Goal: Obtain resource: Download file/media

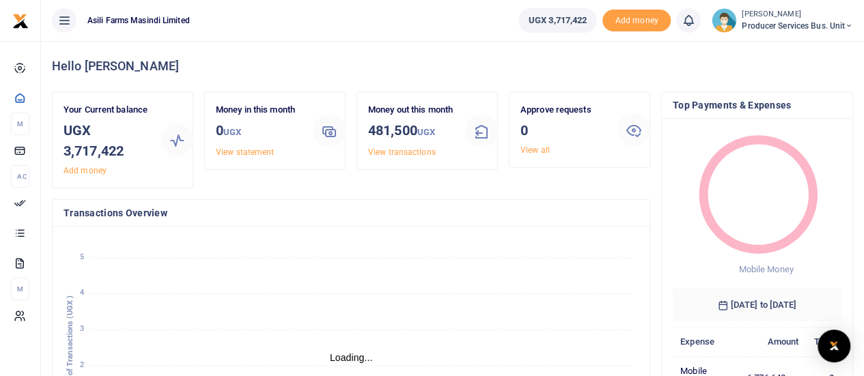
scroll to position [11, 11]
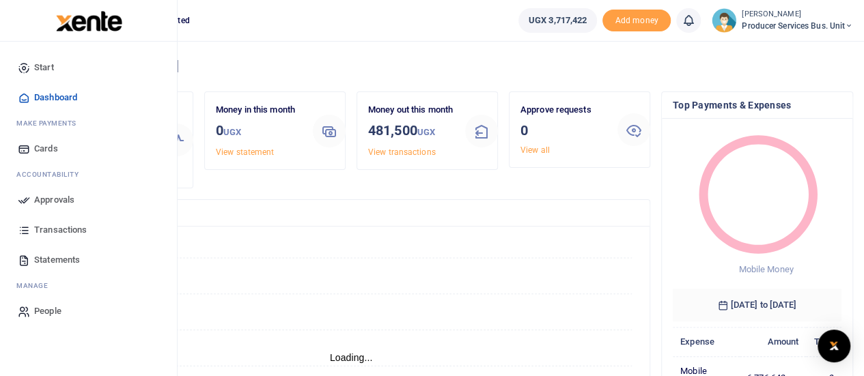
click at [53, 228] on span "Transactions" at bounding box center [60, 230] width 53 height 14
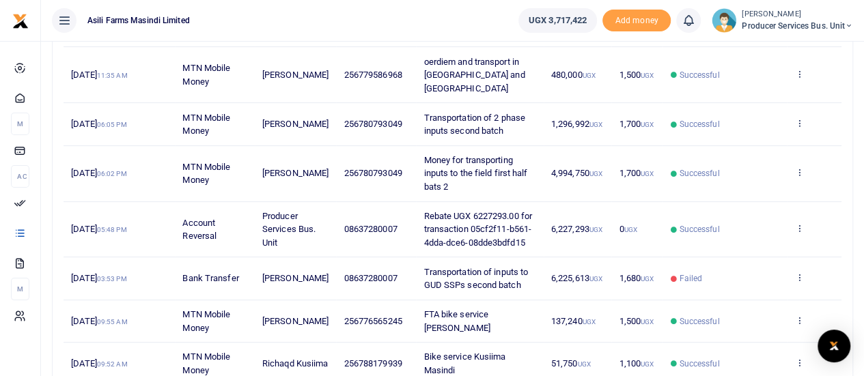
scroll to position [209, 0]
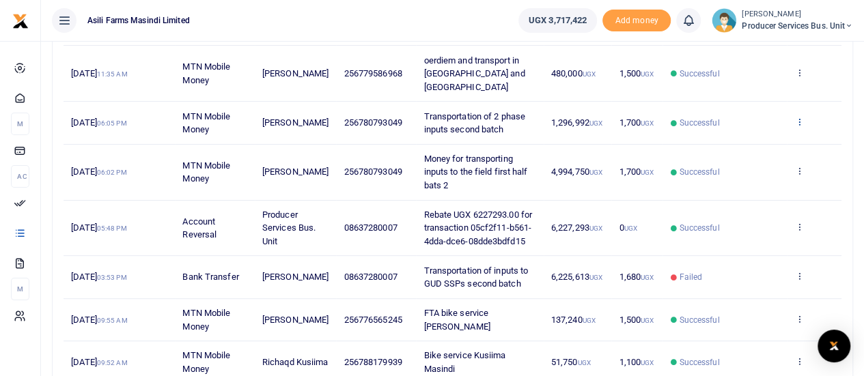
click at [798, 117] on icon at bounding box center [798, 122] width 9 height 10
click at [735, 126] on link "View details" at bounding box center [749, 131] width 108 height 19
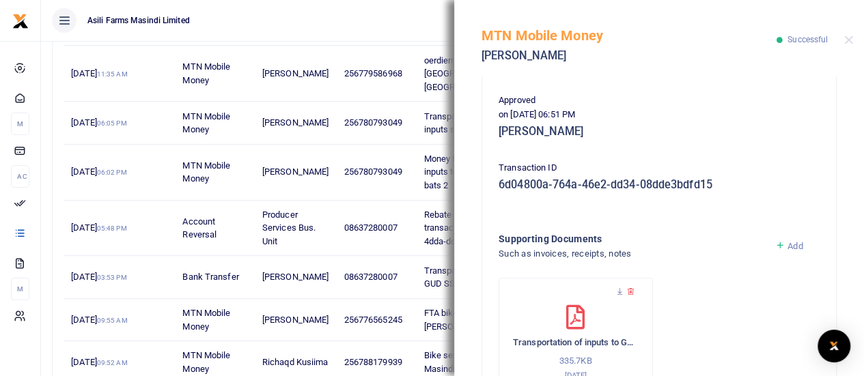
scroll to position [422, 0]
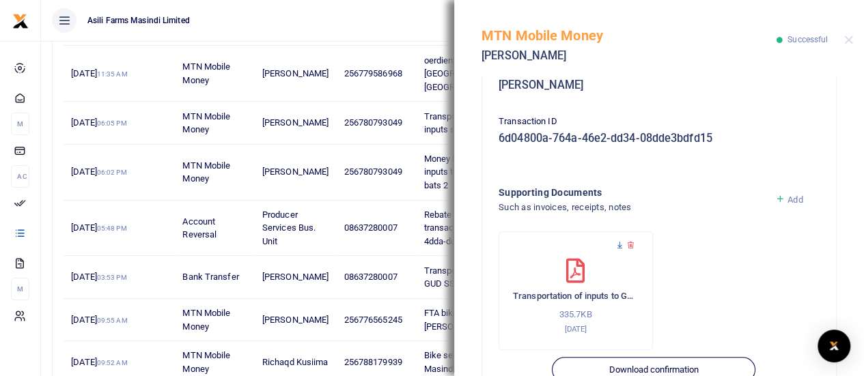
click at [617, 243] on icon at bounding box center [619, 245] width 9 height 9
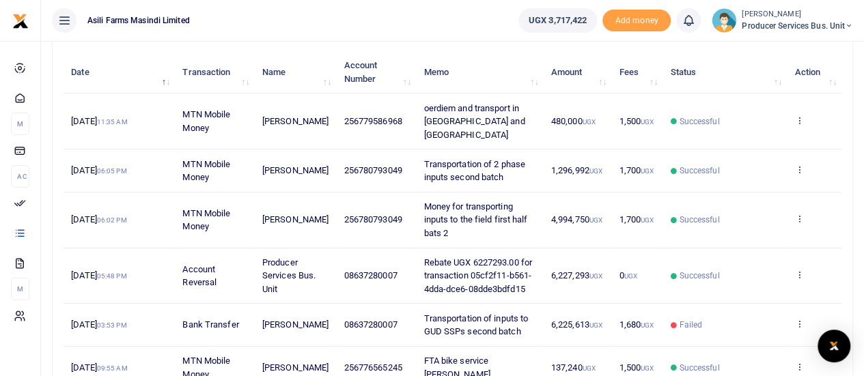
scroll to position [167, 0]
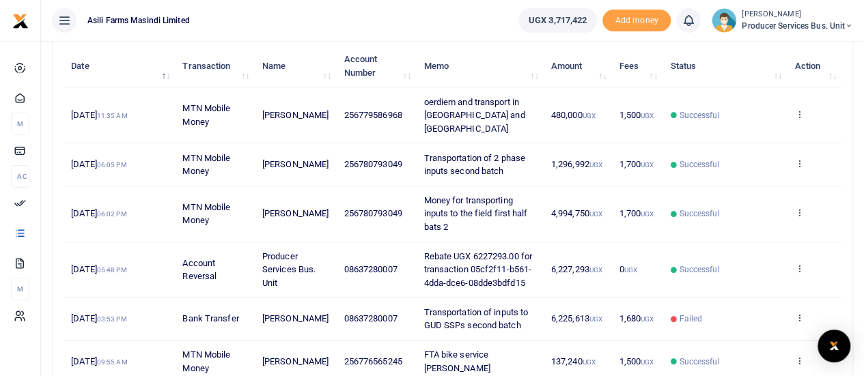
click at [798, 143] on td "View details Send again" at bounding box center [814, 164] width 55 height 42
click at [798, 158] on icon at bounding box center [798, 163] width 9 height 10
click at [744, 174] on link "View details" at bounding box center [749, 173] width 108 height 19
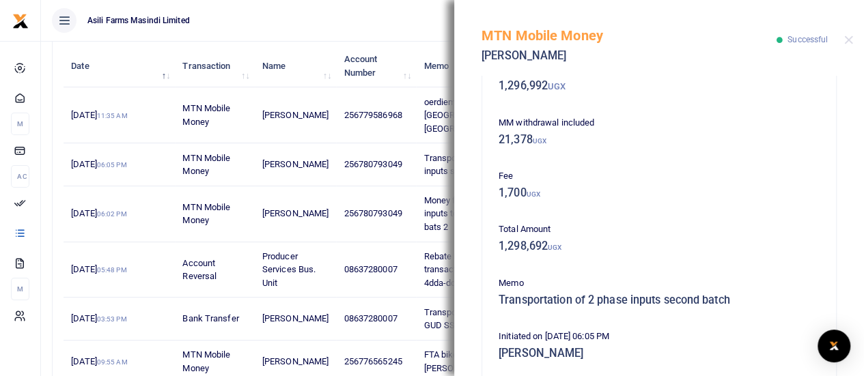
scroll to position [98, 0]
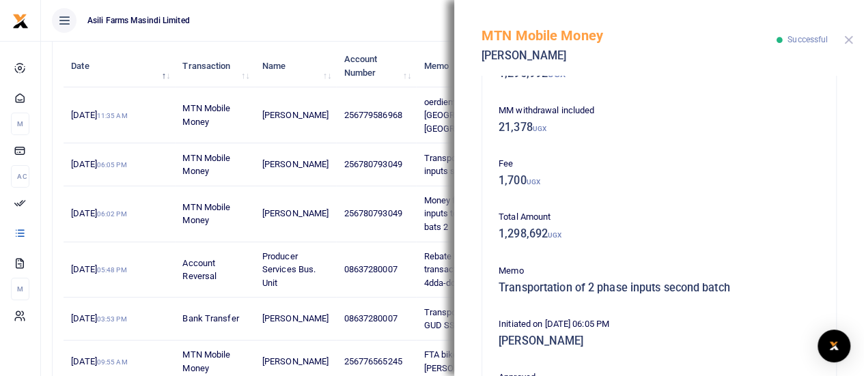
click at [848, 36] on button "Close" at bounding box center [848, 40] width 9 height 9
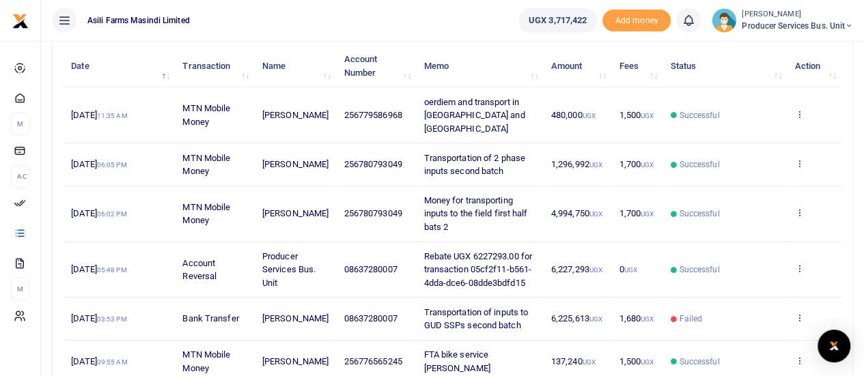
click at [796, 208] on icon at bounding box center [798, 213] width 9 height 10
click at [736, 219] on link "View details" at bounding box center [749, 221] width 108 height 19
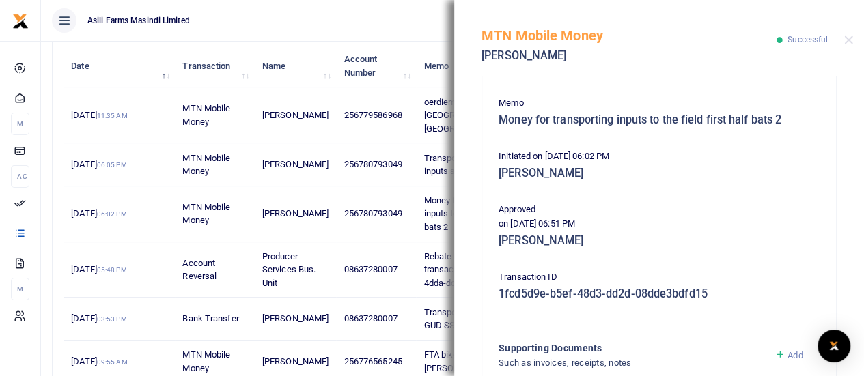
scroll to position [292, 0]
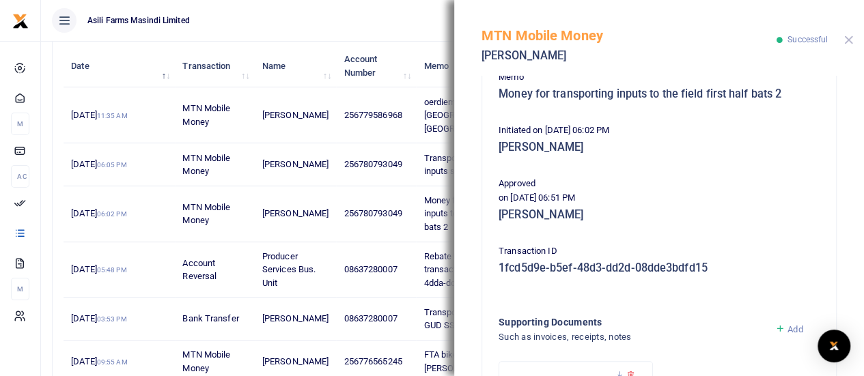
click at [848, 38] on button "Close" at bounding box center [848, 40] width 9 height 9
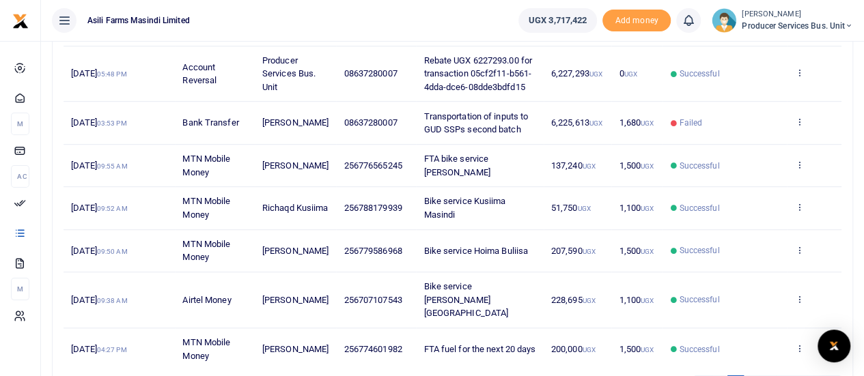
scroll to position [421, 0]
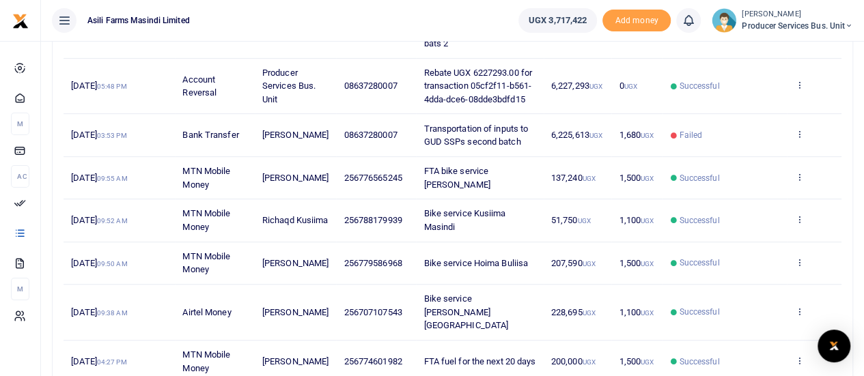
scroll to position [353, 0]
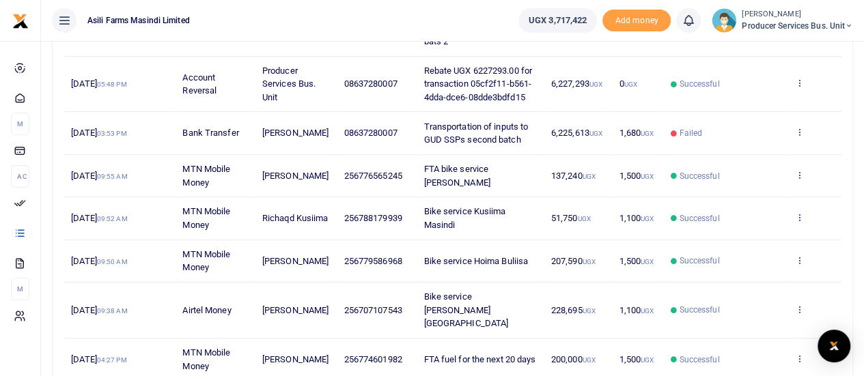
click at [802, 212] on icon at bounding box center [798, 217] width 9 height 10
click at [750, 221] on link "View details" at bounding box center [749, 226] width 108 height 19
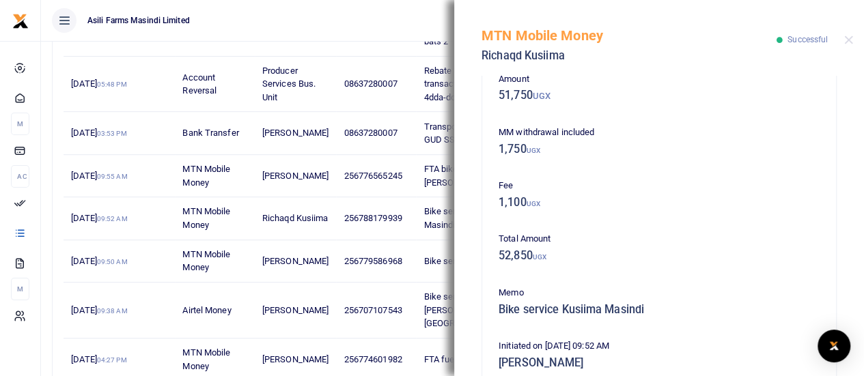
scroll to position [81, 0]
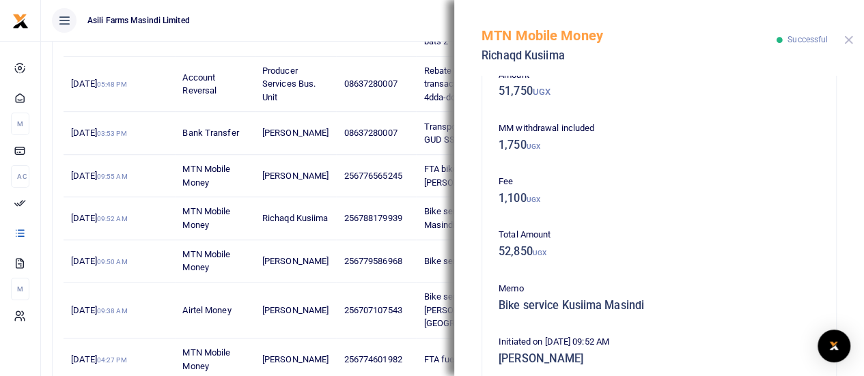
click at [851, 40] on button "Close" at bounding box center [848, 40] width 9 height 9
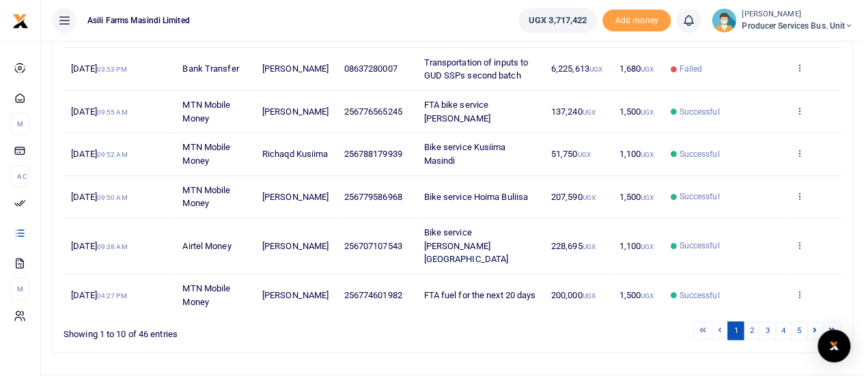
scroll to position [421, 0]
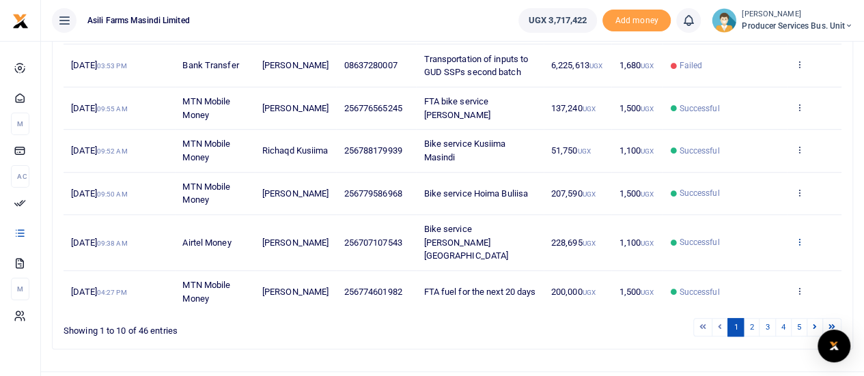
click at [799, 237] on icon at bounding box center [798, 242] width 9 height 10
click at [755, 238] on link "View details" at bounding box center [749, 243] width 108 height 19
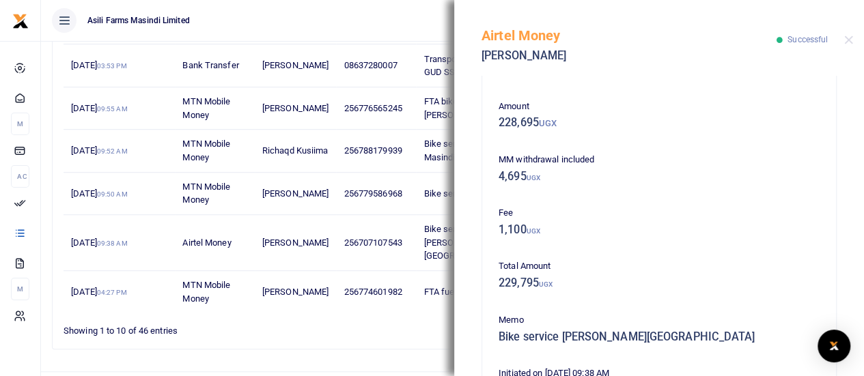
scroll to position [48, 0]
click at [844, 43] on button "Close" at bounding box center [848, 40] width 9 height 9
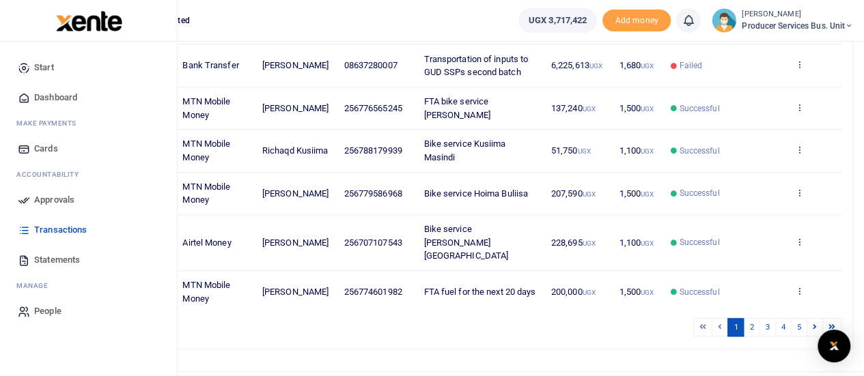
click at [44, 259] on span "Statements" at bounding box center [57, 260] width 46 height 14
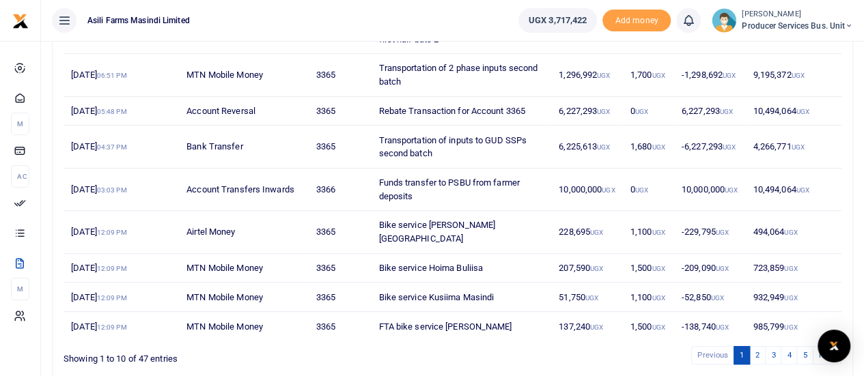
scroll to position [294, 0]
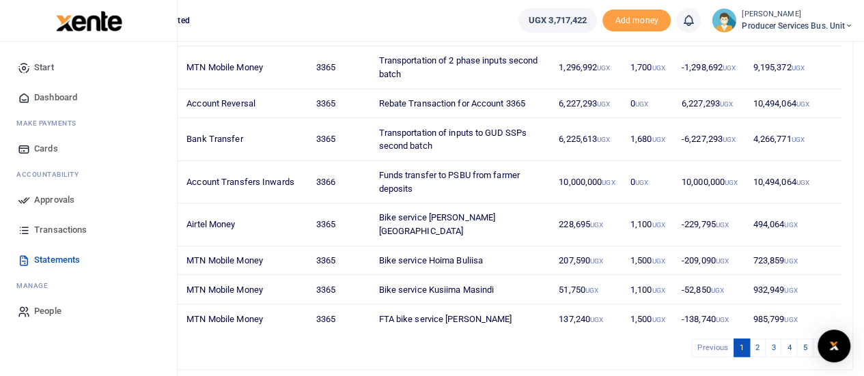
click at [57, 228] on span "Transactions" at bounding box center [60, 230] width 53 height 14
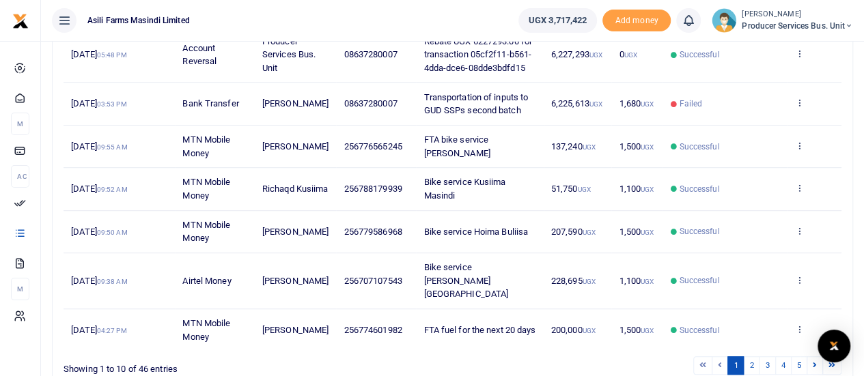
scroll to position [421, 0]
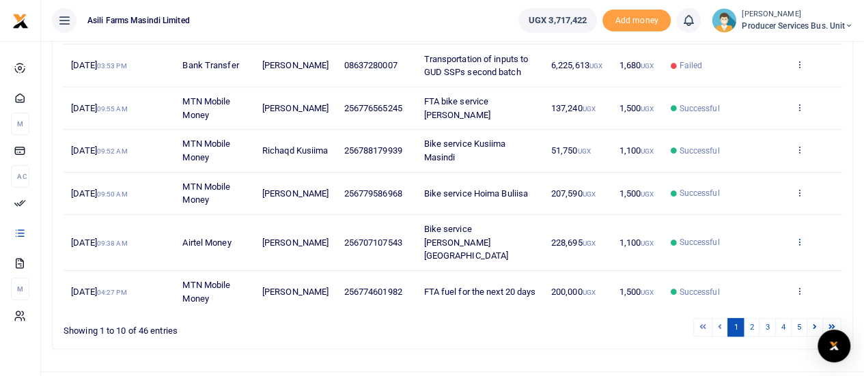
click at [800, 237] on icon at bounding box center [798, 242] width 9 height 10
click at [743, 237] on link "View details" at bounding box center [749, 243] width 108 height 19
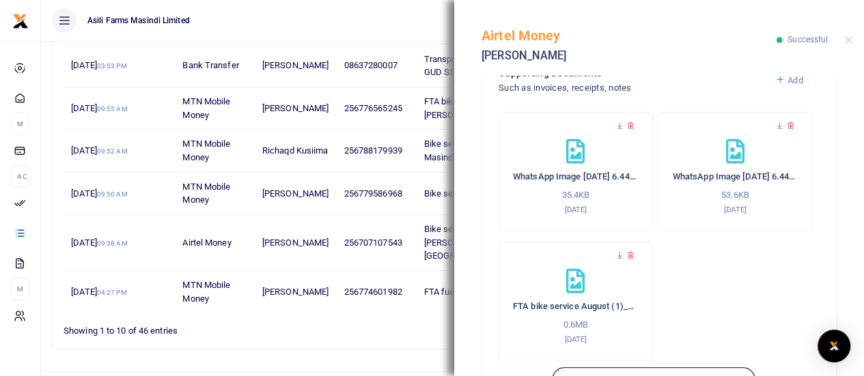
scroll to position [521, 0]
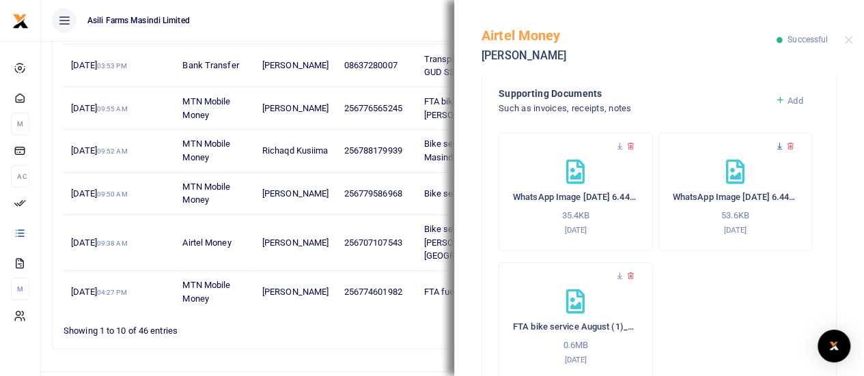
click at [775, 143] on icon at bounding box center [779, 146] width 9 height 9
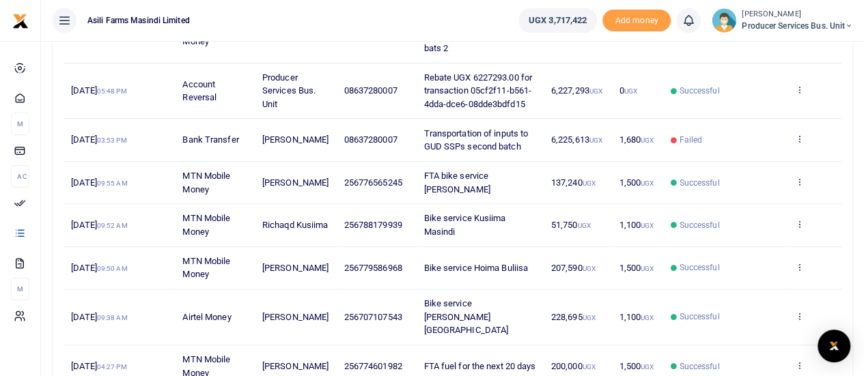
scroll to position [350, 0]
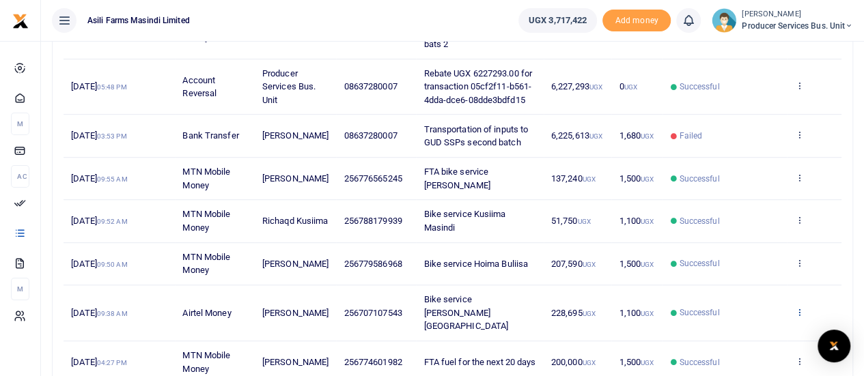
click at [798, 307] on icon at bounding box center [798, 312] width 9 height 10
click at [742, 309] on link "View details" at bounding box center [749, 313] width 108 height 19
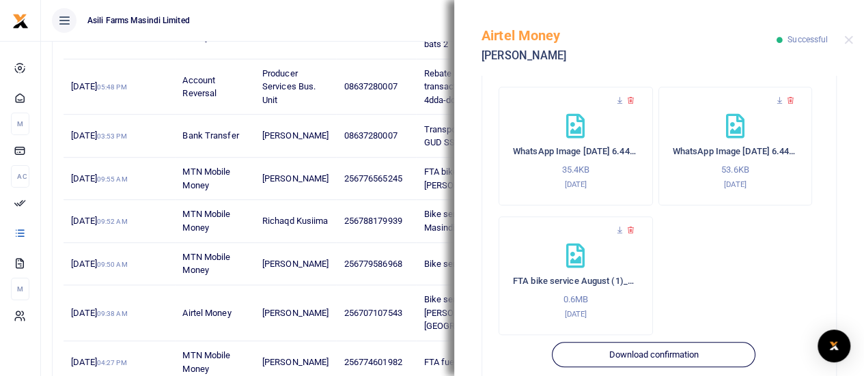
scroll to position [570, 0]
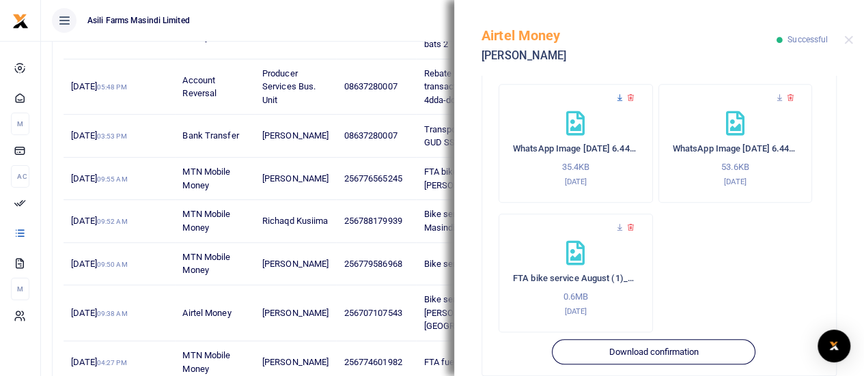
click at [618, 95] on icon at bounding box center [619, 98] width 9 height 9
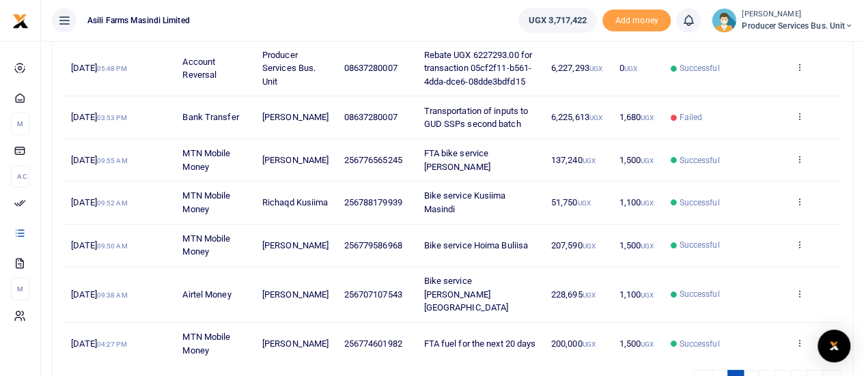
scroll to position [380, 0]
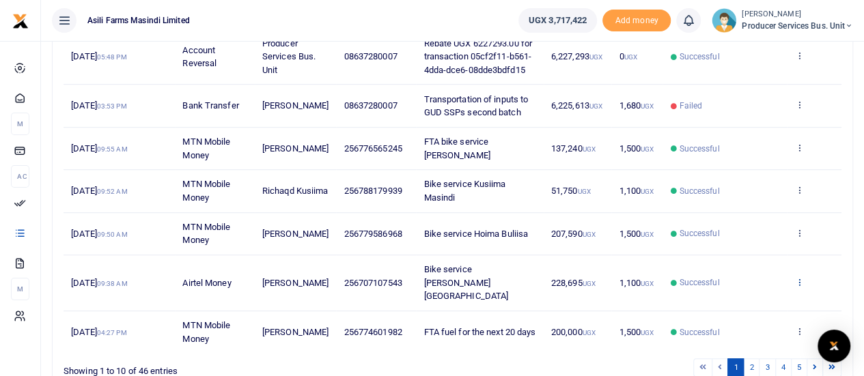
click at [800, 277] on icon at bounding box center [798, 282] width 9 height 10
click at [753, 281] on link "View details" at bounding box center [749, 283] width 108 height 19
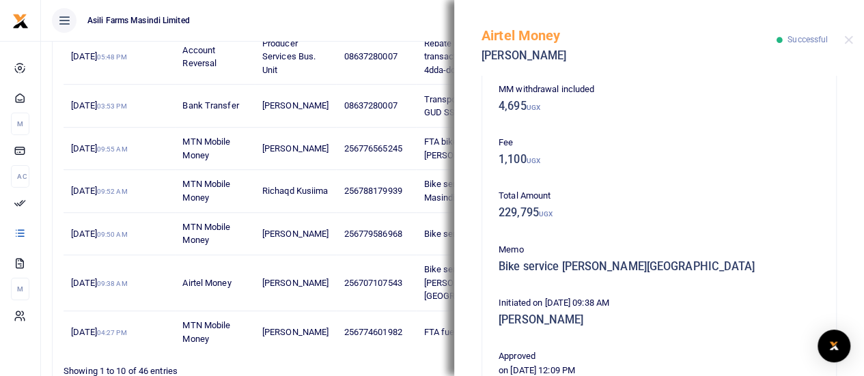
scroll to position [122, 0]
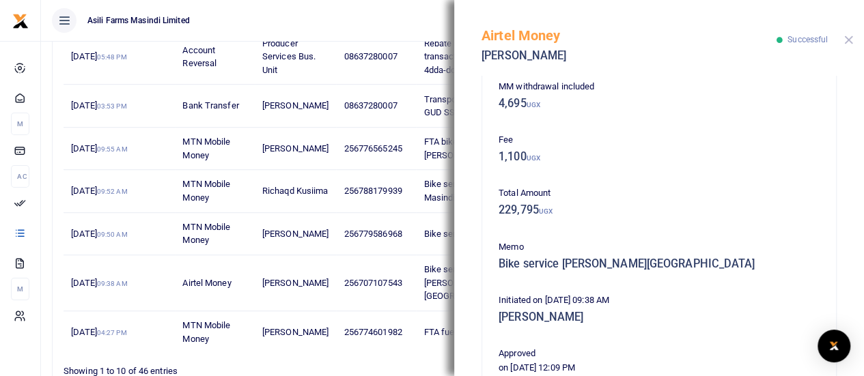
click at [848, 40] on button "Close" at bounding box center [848, 40] width 9 height 9
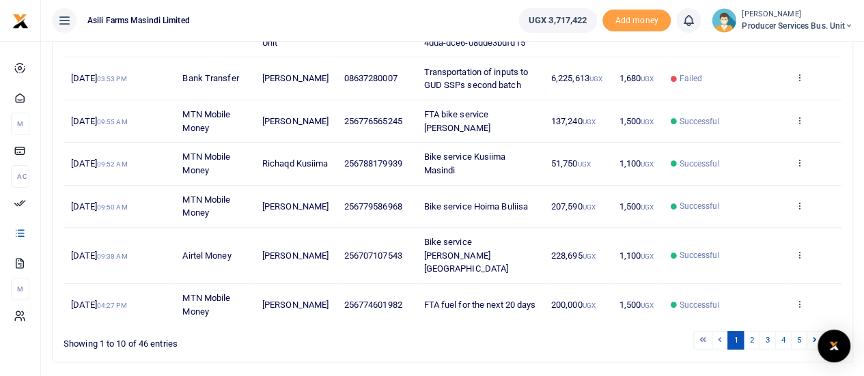
scroll to position [421, 0]
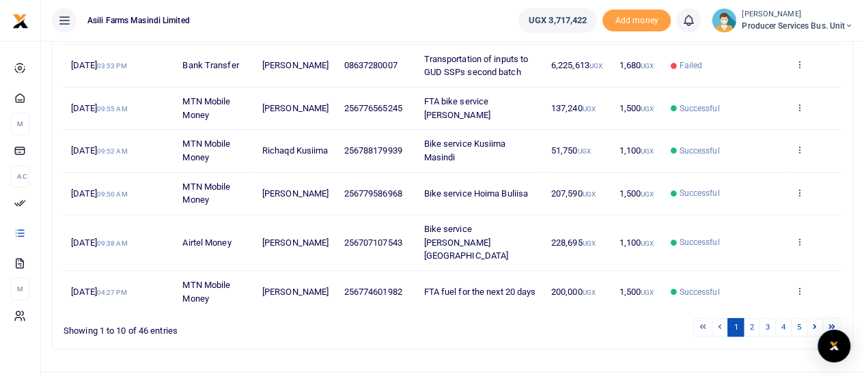
click at [800, 188] on icon at bounding box center [798, 193] width 9 height 10
click at [742, 197] on link "View details" at bounding box center [749, 200] width 108 height 19
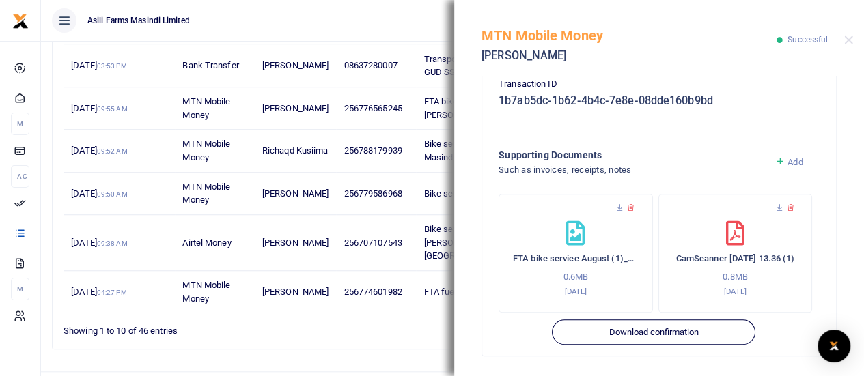
scroll to position [460, 0]
click at [776, 206] on icon at bounding box center [779, 207] width 9 height 9
